Goal: Find specific page/section: Find specific page/section

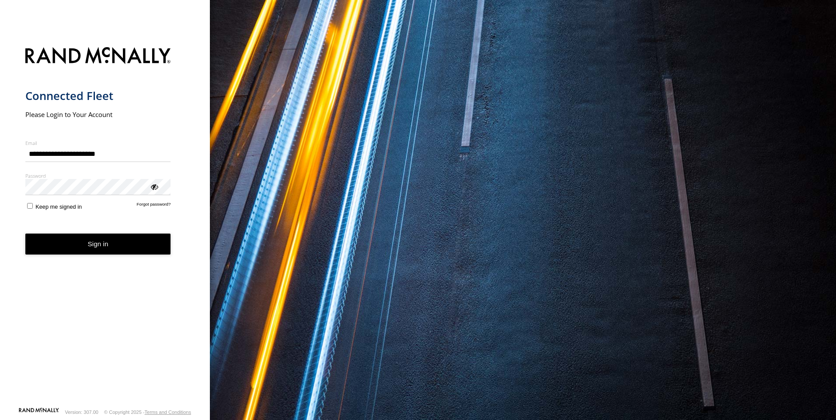
click at [125, 255] on button "Sign in" at bounding box center [98, 244] width 146 height 21
click at [90, 242] on button "Sign in" at bounding box center [98, 244] width 146 height 21
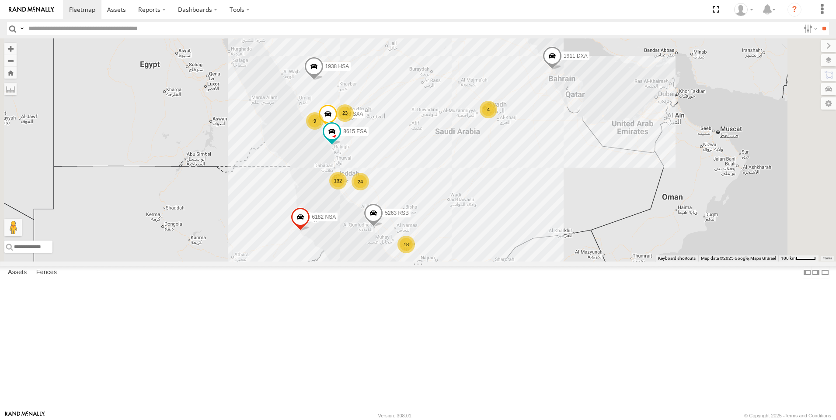
click at [123, 29] on input "text" at bounding box center [412, 28] width 774 height 13
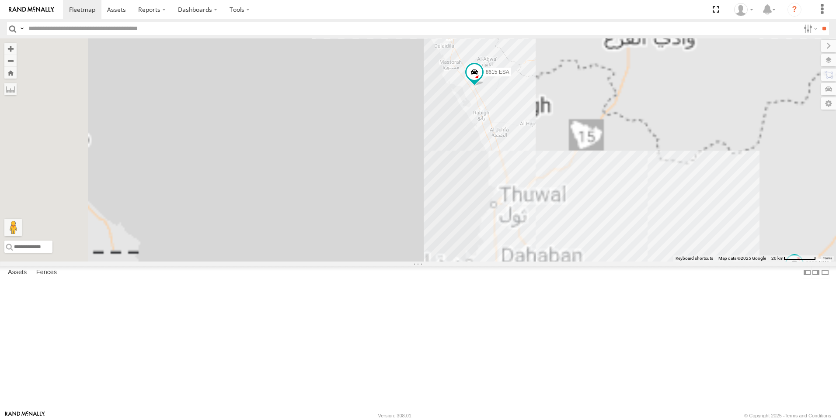
drag, startPoint x: 434, startPoint y: 207, endPoint x: 293, endPoint y: 182, distance: 143.8
click at [302, 182] on div "1911 DXA 5263 RSB 8615 ESA 7728 SXA 1938 HSA 6182 NSA 8722 NXA 8686 NXA 37 7359…" at bounding box center [418, 149] width 836 height 223
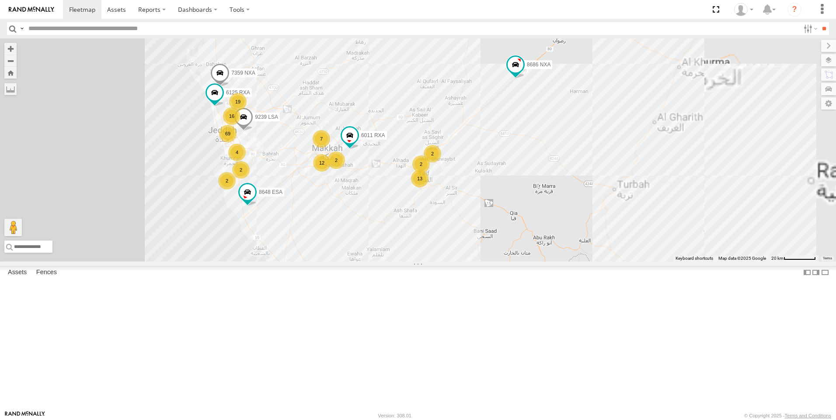
drag, startPoint x: 435, startPoint y: 278, endPoint x: 417, endPoint y: 294, distance: 24.8
click at [417, 262] on div "1911 DXA 5263 RSB 8615 ESA 7728 SXA 1938 HSA 6182 NSA 8722 NXA 8686 NXA 8648 ES…" at bounding box center [418, 149] width 836 height 223
